Goal: Information Seeking & Learning: Learn about a topic

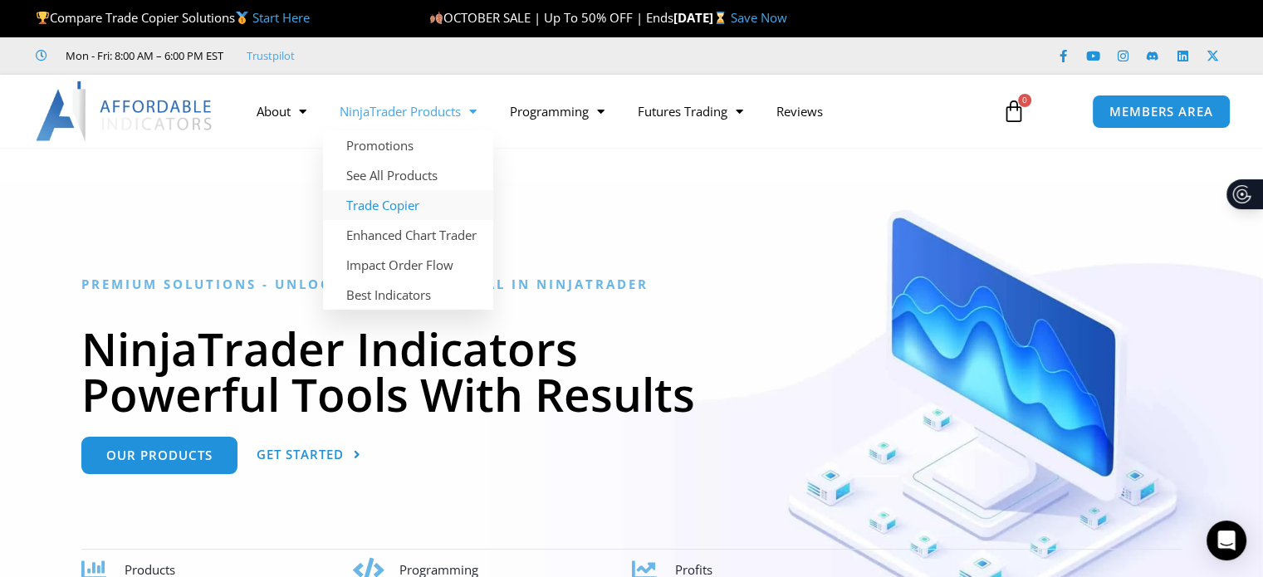
click at [373, 202] on link "Trade Copier" at bounding box center [408, 205] width 170 height 30
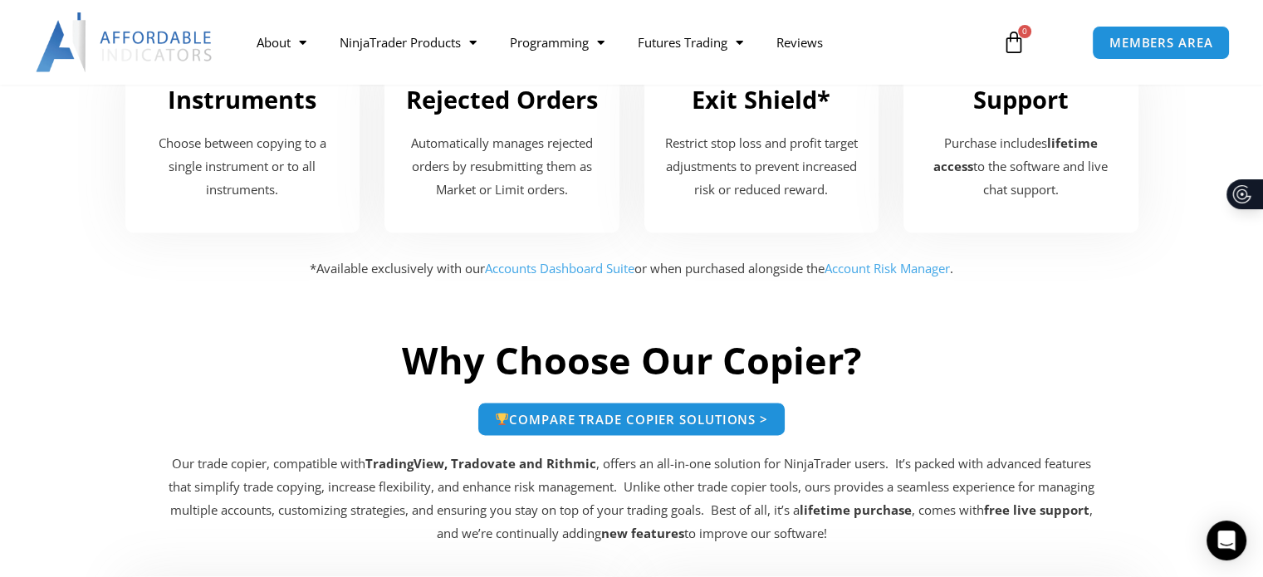
scroll to position [2492, 0]
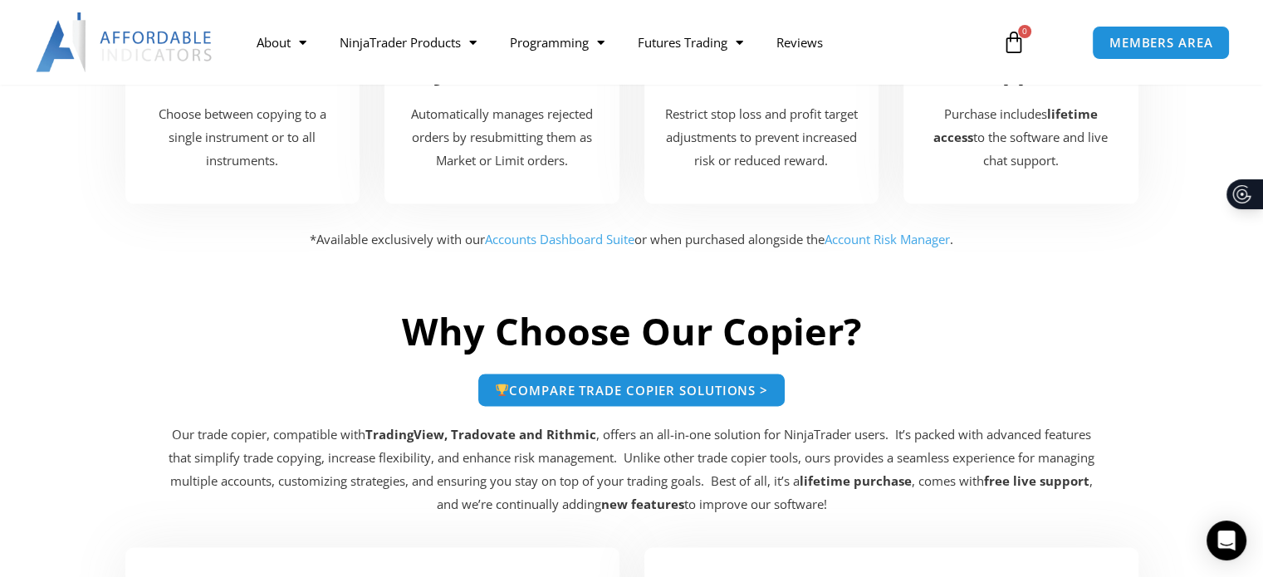
click at [519, 235] on link "Accounts Dashboard Suite" at bounding box center [560, 239] width 150 height 17
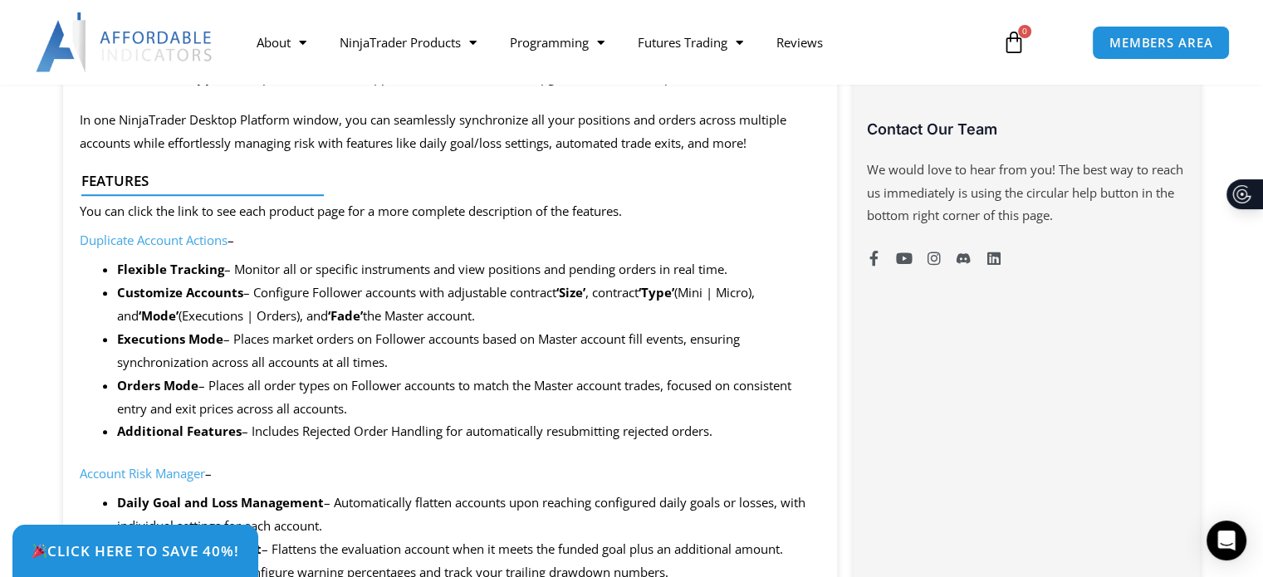
scroll to position [1193, 0]
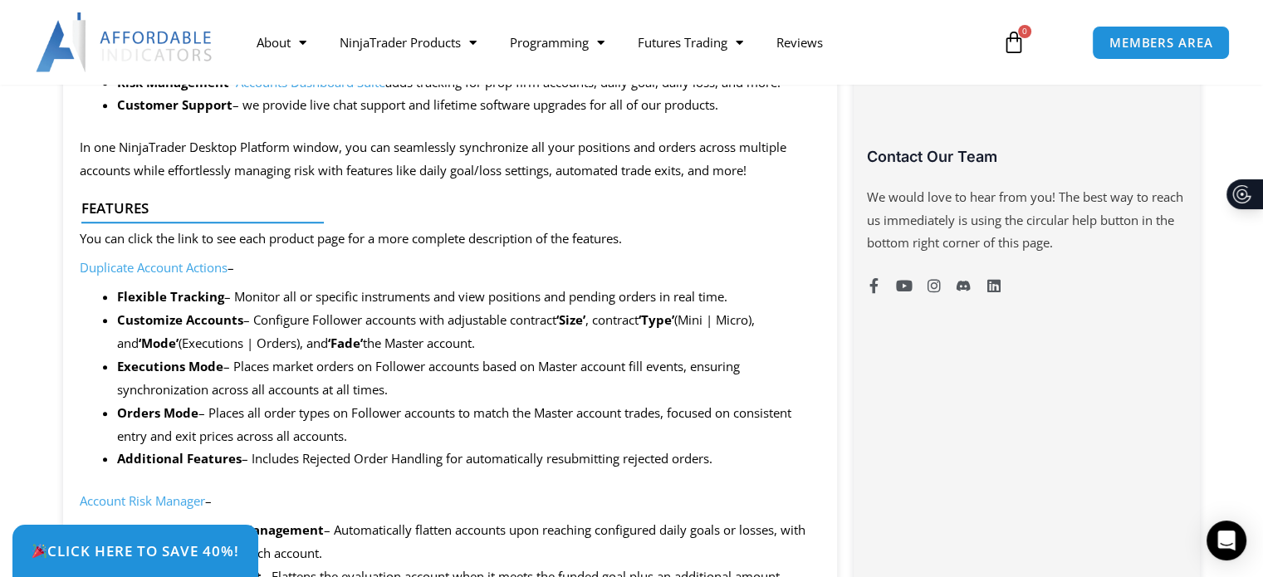
click at [130, 262] on link "Duplicate Account Actions" at bounding box center [154, 267] width 148 height 17
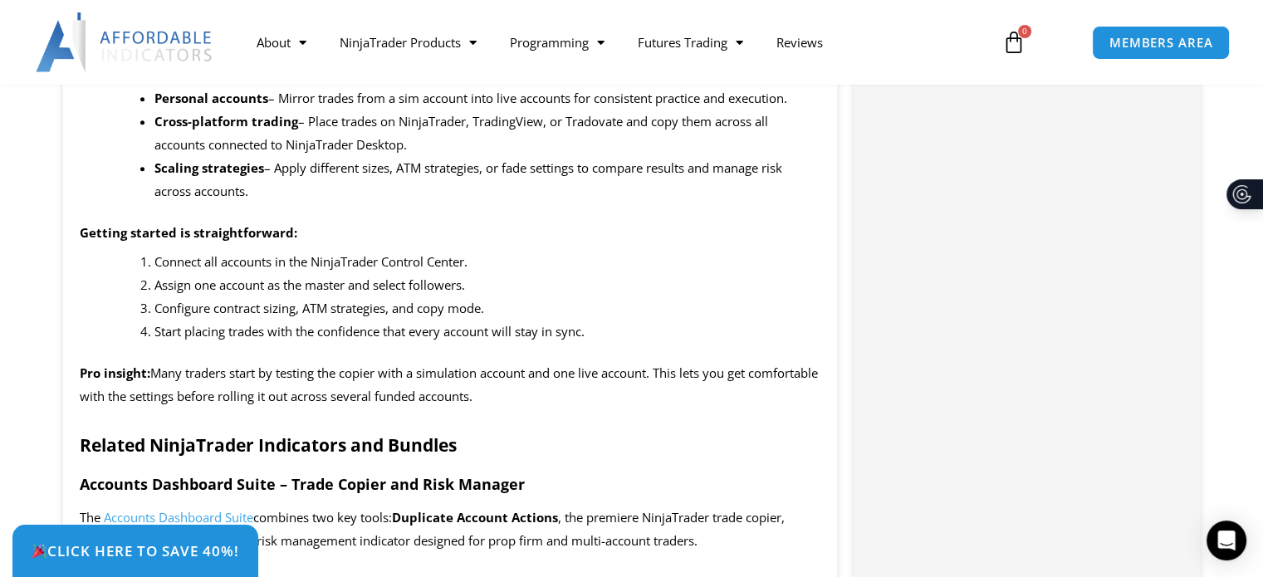
scroll to position [1911, 0]
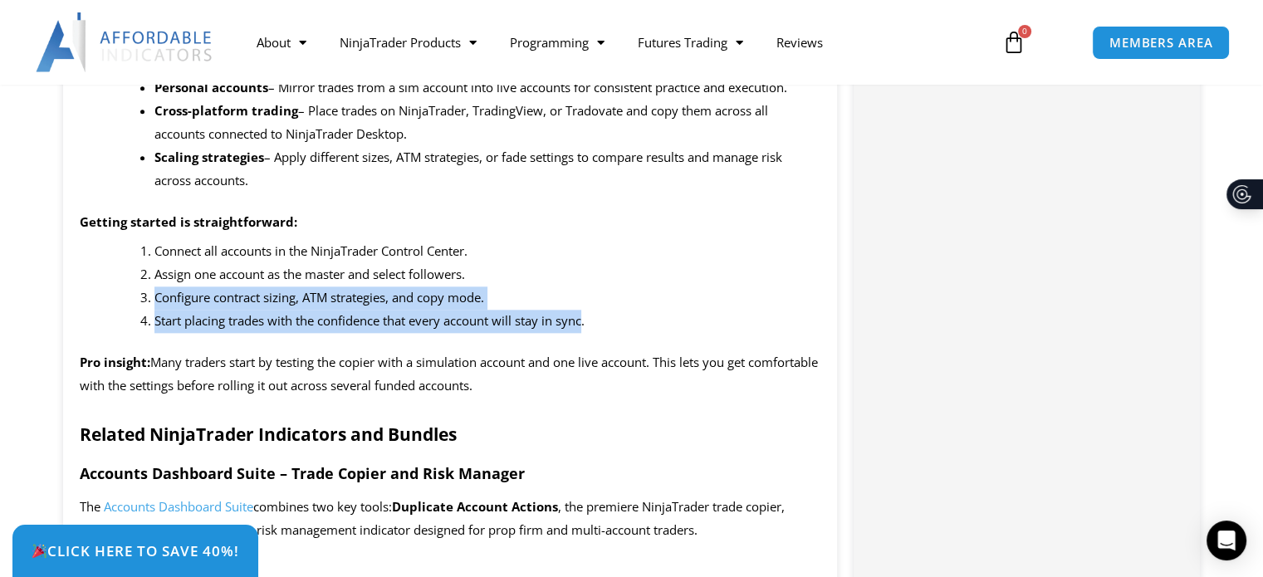
drag, startPoint x: 154, startPoint y: 299, endPoint x: 586, endPoint y: 326, distance: 432.8
click at [586, 326] on ol "Connect all accounts in the NinjaTrader Control Center. Assign one account as t…" at bounding box center [488, 286] width 667 height 92
click at [585, 326] on span "Start placing trades with the confidence that every account will stay in sync." at bounding box center [370, 320] width 430 height 17
drag, startPoint x: 591, startPoint y: 321, endPoint x: 157, endPoint y: 300, distance: 434.2
click at [157, 300] on ol "Connect all accounts in the NinjaTrader Control Center. Assign one account as t…" at bounding box center [488, 286] width 667 height 92
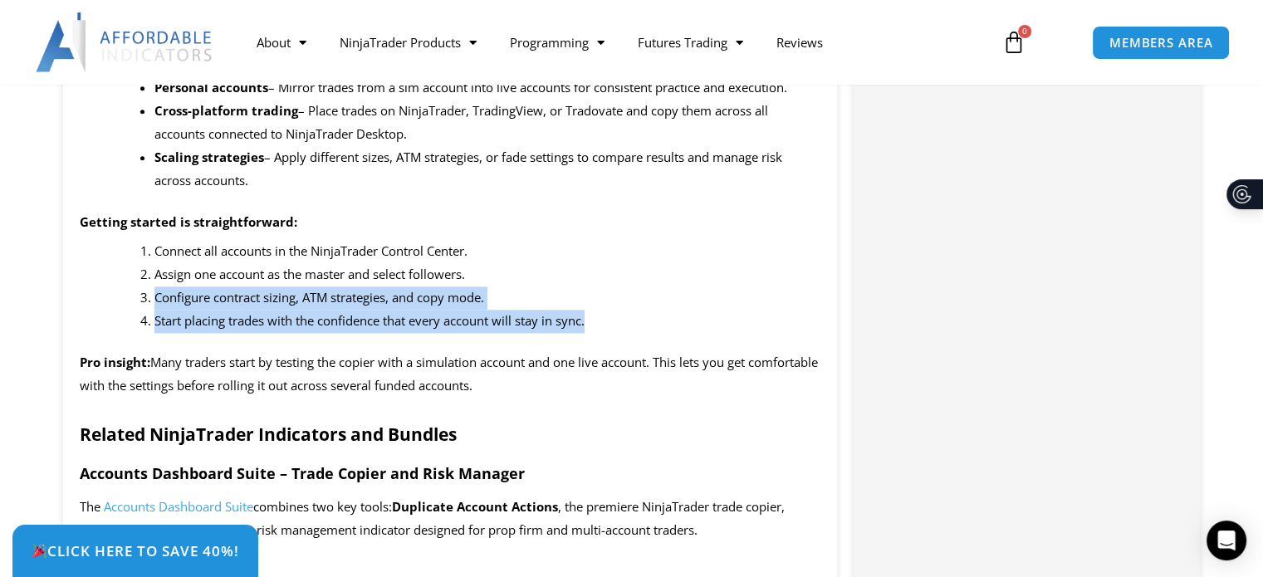
click at [157, 300] on span "Configure contract sizing, ATM strategies, and copy mode." at bounding box center [320, 297] width 330 height 17
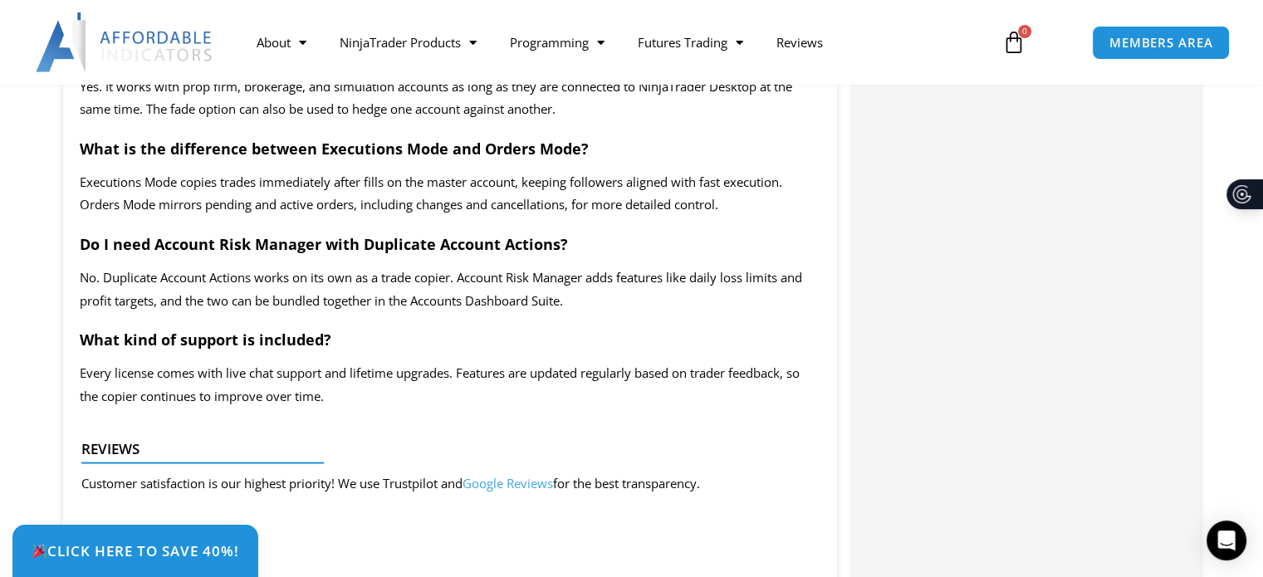
scroll to position [3157, 0]
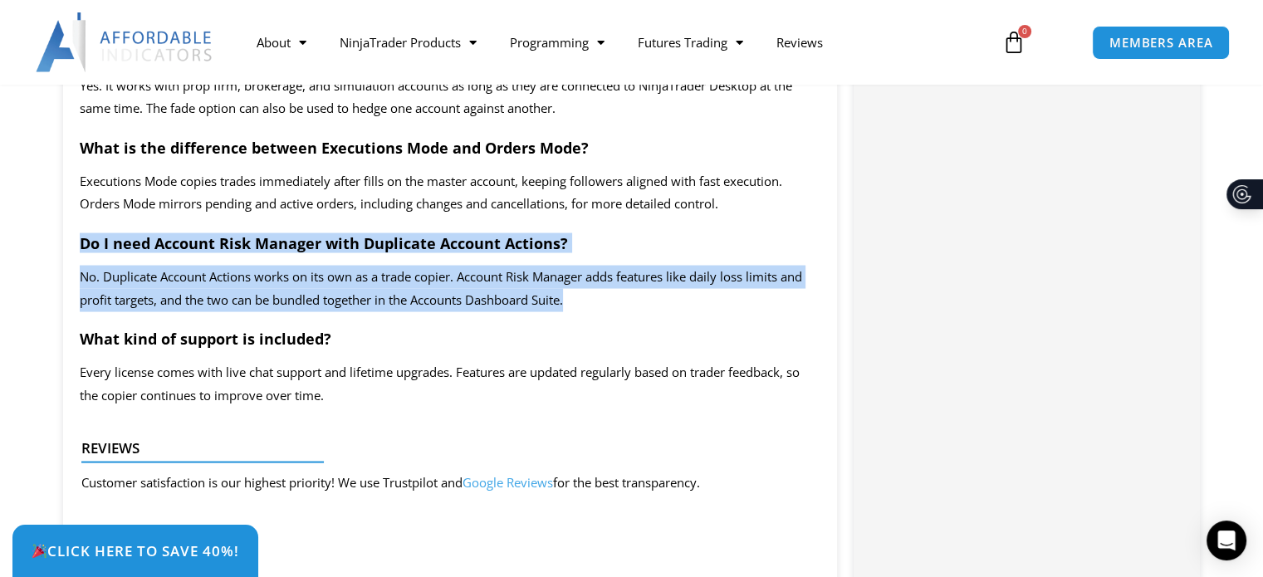
drag, startPoint x: 79, startPoint y: 268, endPoint x: 606, endPoint y: 331, distance: 530.4
click at [296, 300] on span "No. Duplicate Account Actions works on its own as a trade copier. Account Risk …" at bounding box center [441, 287] width 723 height 40
